Goal: Find specific page/section

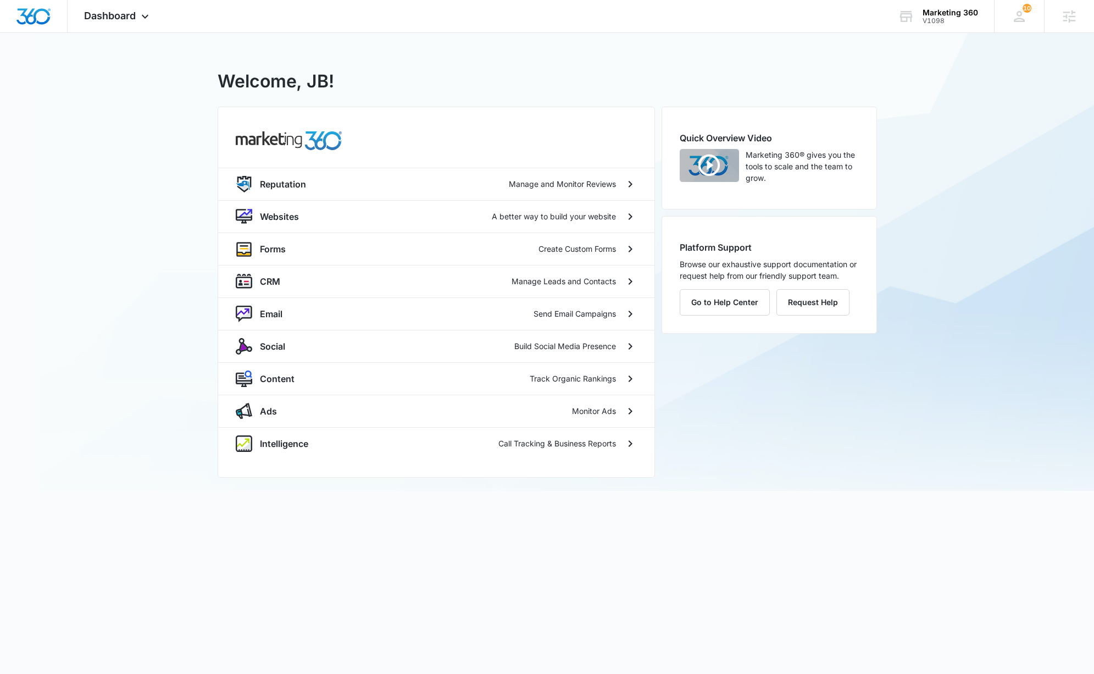
click at [168, 367] on div "V1098 - Marketing 360 Welcome, JB! Reputation Manage and Monitor Reviews Websit…" at bounding box center [547, 262] width 1094 height 458
click at [941, 12] on div "Marketing 360" at bounding box center [950, 12] width 55 height 9
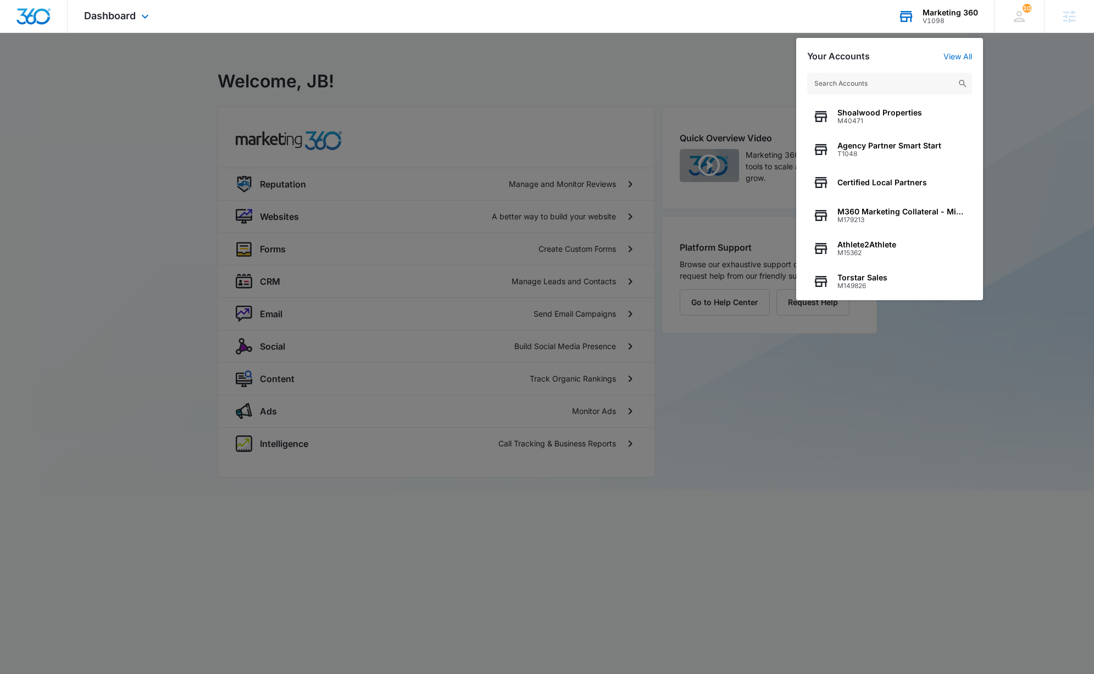
click at [858, 84] on input "text" at bounding box center [889, 84] width 165 height 22
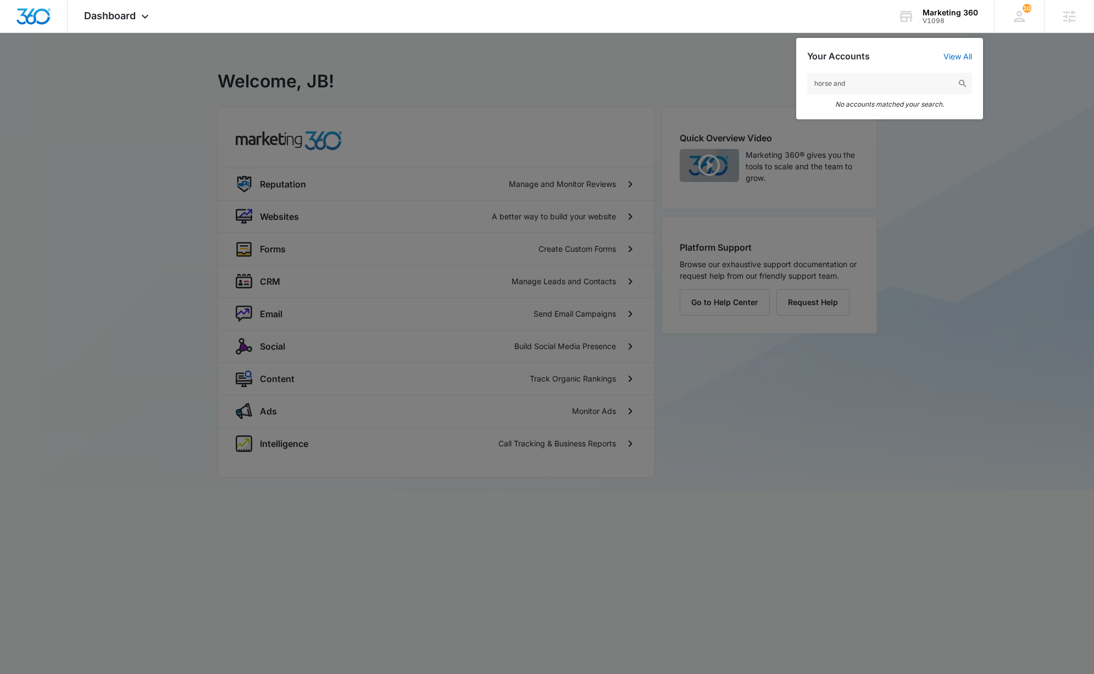
drag, startPoint x: 877, startPoint y: 85, endPoint x: 779, endPoint y: 93, distance: 98.2
click at [779, 33] on nav "Dashboard Apps Reputation Websites Forms CRM Email Social Content Ads Intellige…" at bounding box center [547, 16] width 1094 height 33
click at [843, 88] on input "horse and" at bounding box center [889, 84] width 165 height 22
drag, startPoint x: 815, startPoint y: 79, endPoint x: 808, endPoint y: 79, distance: 7.2
click at [808, 79] on input "horse and" at bounding box center [889, 84] width 165 height 22
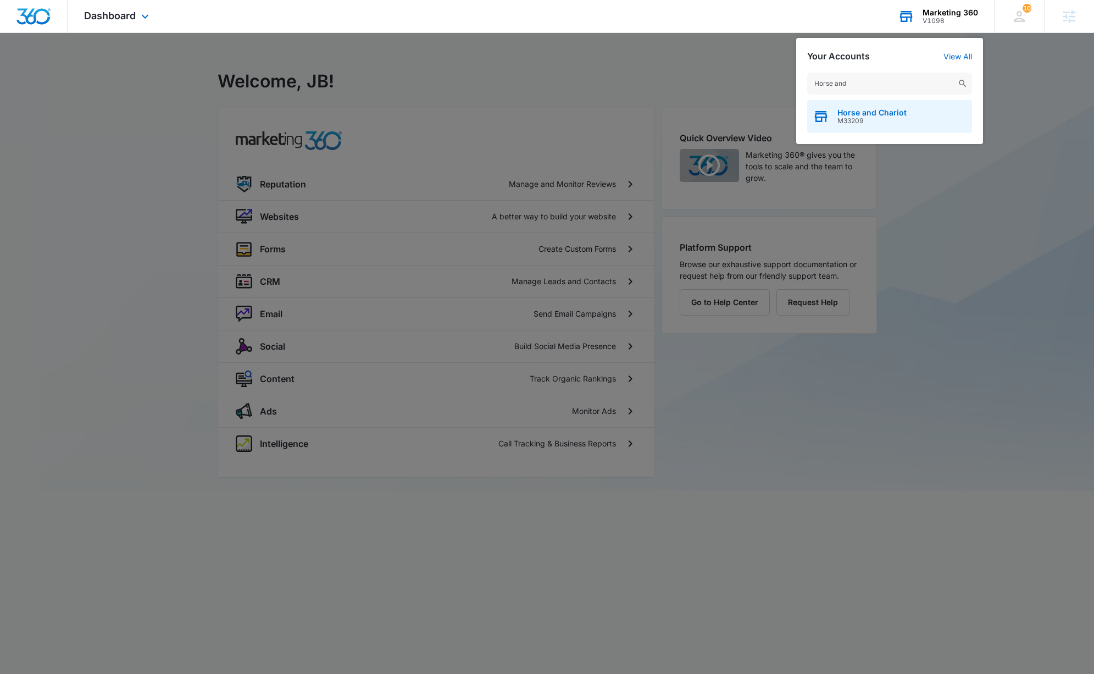
type input "Horse and"
click at [848, 113] on span "Horse and Chariot" at bounding box center [871, 112] width 69 height 9
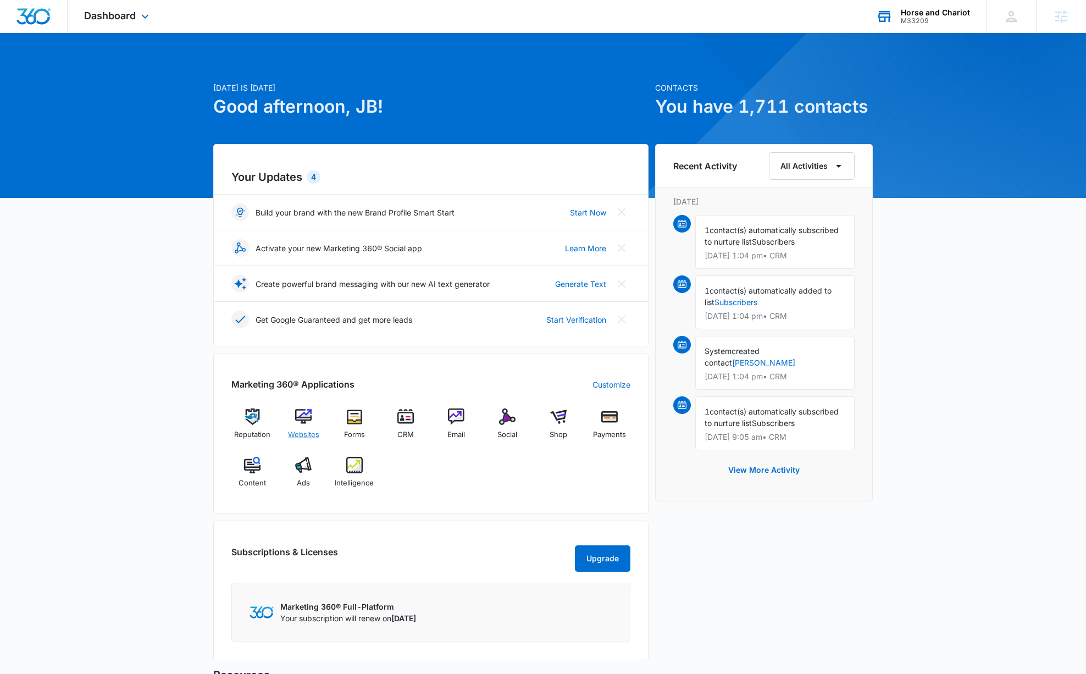
click at [303, 428] on div "Websites" at bounding box center [303, 428] width 42 height 40
